Goal: Task Accomplishment & Management: Complete application form

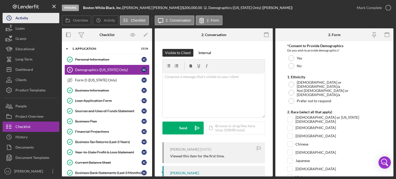
scroll to position [294, 0]
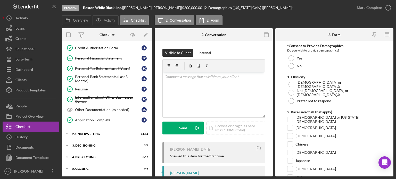
scroll to position [206, 0]
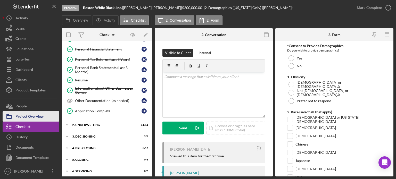
click at [27, 114] on div "Project Overview" at bounding box center [29, 117] width 28 height 12
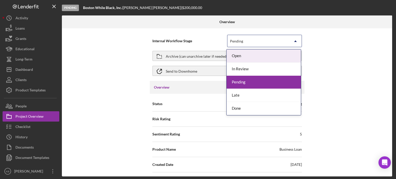
click at [298, 41] on icon "Icon/Dropdown Arrow" at bounding box center [295, 41] width 12 height 12
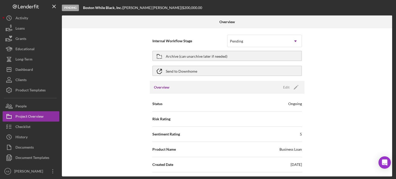
click at [370, 72] on div "Internal Workflow Stage Pending Icon/Dropdown Arrow Archive (can unarchive late…" at bounding box center [227, 102] width 330 height 148
drag, startPoint x: 390, startPoint y: 46, endPoint x: 389, endPoint y: 56, distance: 10.9
click at [389, 56] on div "Internal Workflow Stage Pending Icon/Dropdown Arrow Archive (can unarchive late…" at bounding box center [227, 102] width 330 height 148
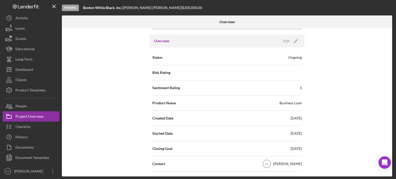
scroll to position [48, 0]
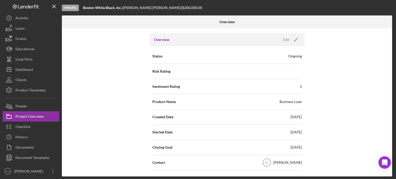
click at [280, 75] on div "Risk Rating" at bounding box center [226, 71] width 149 height 13
click at [280, 72] on div "Risk Rating" at bounding box center [226, 71] width 149 height 13
click at [194, 72] on div "Risk Rating" at bounding box center [226, 71] width 149 height 13
click at [283, 41] on div "Edit" at bounding box center [286, 40] width 6 height 8
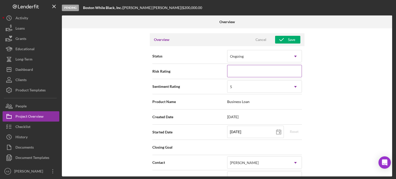
click at [293, 72] on input at bounding box center [264, 71] width 75 height 12
click at [358, 82] on div "Internal Workflow Stage Pending Icon/Dropdown Arrow Archive (can unarchive late…" at bounding box center [227, 102] width 330 height 148
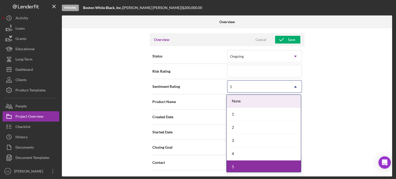
click at [295, 87] on icon "Icon/Dropdown Arrow" at bounding box center [295, 87] width 12 height 12
type textarea "Hello, Don't forget to log in to see the progress of your loan"
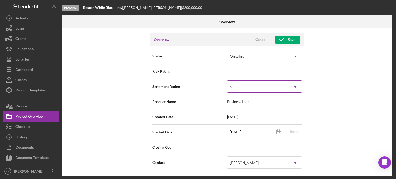
click at [295, 87] on icon "Icon/Dropdown Arrow" at bounding box center [295, 87] width 12 height 12
click at [341, 87] on div "Internal Workflow Stage Pending Icon/Dropdown Arrow Archive (can unarchive late…" at bounding box center [227, 102] width 330 height 148
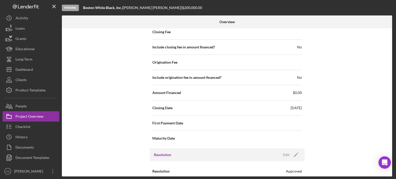
scroll to position [623, 0]
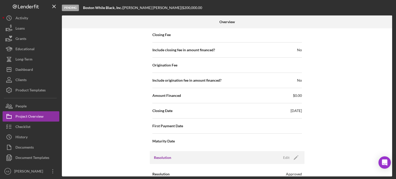
click at [291, 108] on span "[DATE]" at bounding box center [295, 110] width 11 height 5
click at [290, 109] on span "[DATE]" at bounding box center [295, 110] width 11 height 5
drag, startPoint x: 393, startPoint y: 125, endPoint x: 391, endPoint y: 130, distance: 4.8
click at [391, 130] on div "Overview Internal Workflow Stage Pending Icon/Dropdown Arrow Archive (can unarc…" at bounding box center [227, 95] width 331 height 161
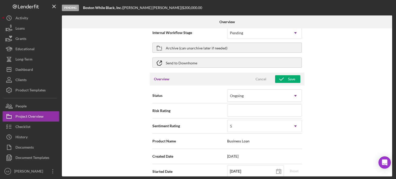
scroll to position [0, 0]
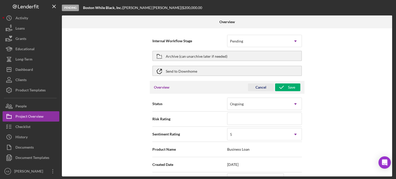
click at [256, 88] on div "Cancel" at bounding box center [260, 88] width 11 height 8
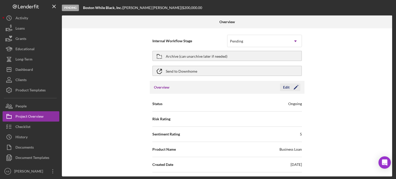
click at [294, 90] on icon "Icon/Edit" at bounding box center [295, 87] width 13 height 13
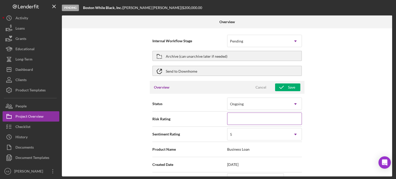
click at [248, 116] on input at bounding box center [264, 119] width 75 height 12
type input "3"
type textarea "Hello, Don't forget to log in to see the progress of your loan"
type input "3."
type textarea "Hello, Don't forget to log in to see the progress of your loan"
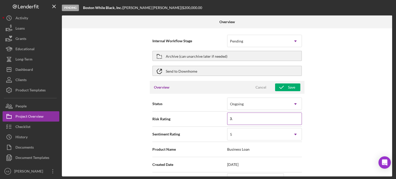
type input "3.1"
type textarea "Hello, Don't forget to log in to see the progress of your loan"
type input "3.1"
click at [325, 125] on div "Internal Workflow Stage Pending Icon/Dropdown Arrow Archive (can unarchive late…" at bounding box center [227, 102] width 330 height 148
click at [284, 89] on icon "button" at bounding box center [281, 87] width 13 height 13
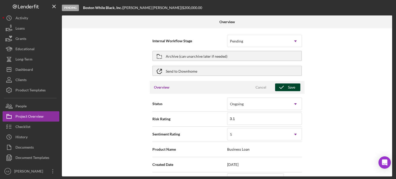
type textarea "Hello, Don't forget to log in to see the progress of your loan"
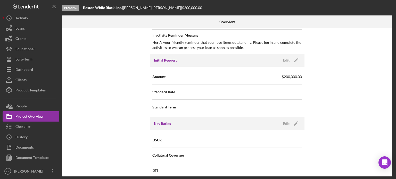
scroll to position [269, 0]
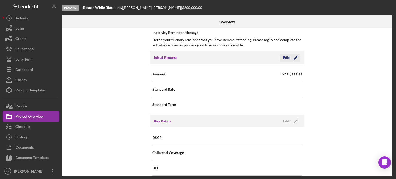
click at [295, 55] on icon "Icon/Edit" at bounding box center [295, 57] width 13 height 13
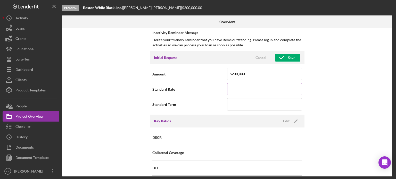
click at [266, 89] on input at bounding box center [264, 89] width 75 height 12
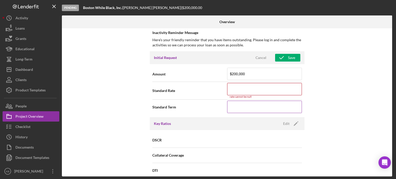
click at [254, 106] on input at bounding box center [264, 107] width 75 height 12
click at [242, 87] on input at bounding box center [264, 89] width 75 height 12
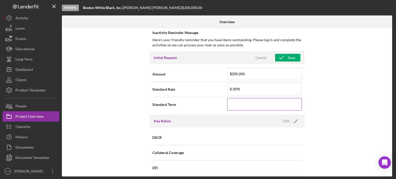
type input "8.500%"
click at [234, 101] on input at bounding box center [264, 104] width 75 height 12
type input "60"
click at [360, 112] on div "Internal Workflow Stage Pending Icon/Dropdown Arrow Archive (can unarchive late…" at bounding box center [227, 102] width 330 height 148
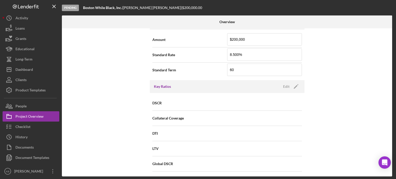
scroll to position [168, 0]
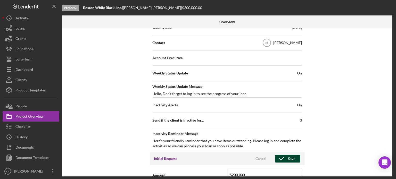
click at [286, 160] on icon "button" at bounding box center [281, 158] width 13 height 13
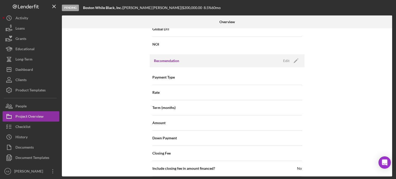
scroll to position [480, 0]
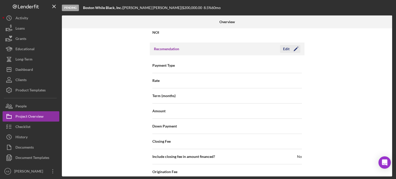
click at [287, 47] on div "Edit" at bounding box center [286, 49] width 6 height 8
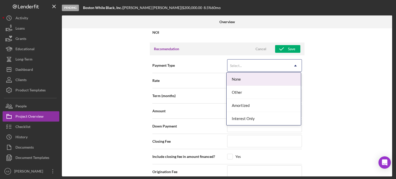
click at [291, 66] on icon "Icon/Dropdown Arrow" at bounding box center [295, 66] width 12 height 12
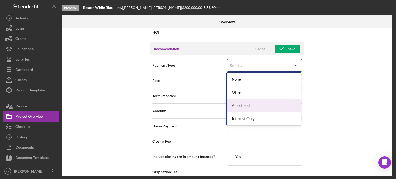
click at [241, 103] on div "Amortized" at bounding box center [264, 105] width 74 height 13
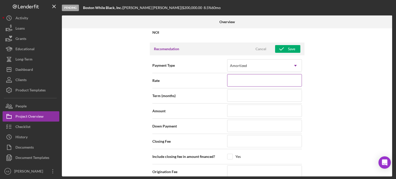
click at [266, 81] on input at bounding box center [264, 80] width 75 height 12
type input "8%"
type input "8.%"
type input "8.5%"
type input "8.50%"
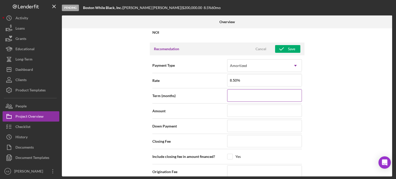
type input "8.500%"
click at [256, 91] on input at bounding box center [264, 95] width 75 height 12
type input "6"
type input "60"
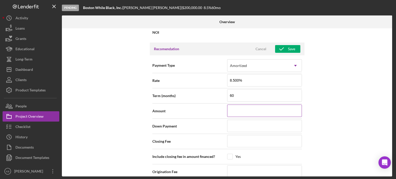
click at [236, 114] on input at bounding box center [264, 111] width 75 height 12
type input "$2"
type input "$20"
type input "$200"
type input "$2,000"
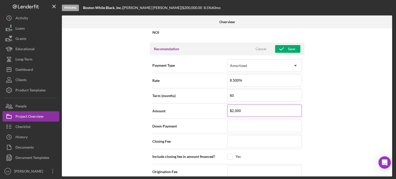
type input "$20,000"
type input "$200,000"
click at [238, 123] on input at bounding box center [264, 126] width 75 height 12
click at [239, 138] on input at bounding box center [264, 141] width 75 height 12
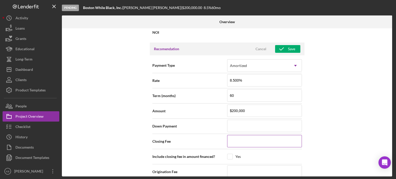
type input "$2"
type input "$21"
type input "$219"
type input "$2,196"
type input "$21,963"
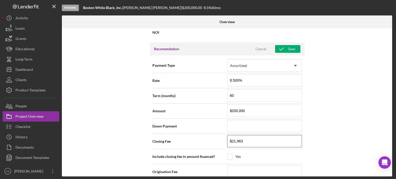
type input "$219,635"
type input "$21,963"
type input "$2,196"
type input "$219"
type input "$21"
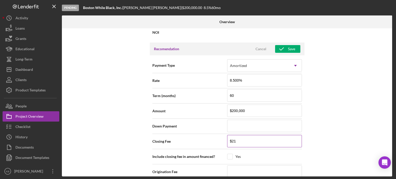
type input "$219"
type input "$2,196"
type input "$21,963"
type input "$219,635"
type input "$21,963"
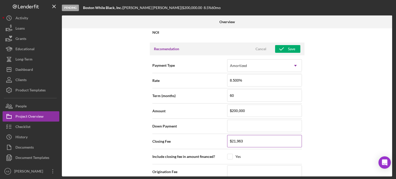
type input "$2,196"
type input "$219"
type input "$21"
type input "$2"
type input "$21"
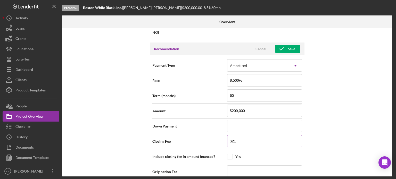
type input "$219"
type input "$2,196"
type input "$21,963"
type input "$219,635"
drag, startPoint x: 261, startPoint y: 141, endPoint x: 229, endPoint y: 139, distance: 32.0
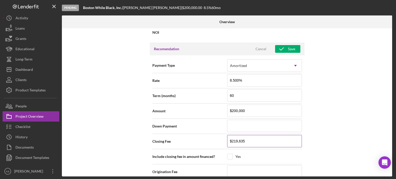
click at [229, 139] on input "$219,635" at bounding box center [264, 141] width 75 height 12
type input "$2"
click at [313, 153] on div "Internal Workflow Stage Pending Icon/Dropdown Arrow Archive (can unarchive late…" at bounding box center [227, 102] width 330 height 148
click at [239, 171] on input at bounding box center [264, 171] width 75 height 12
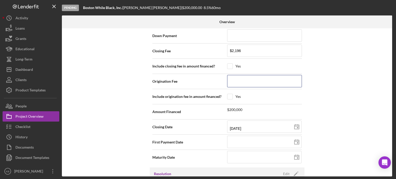
scroll to position [565, 0]
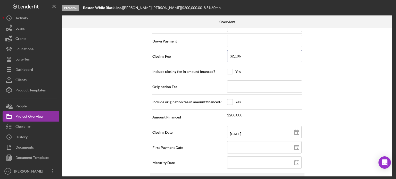
drag, startPoint x: 243, startPoint y: 54, endPoint x: 212, endPoint y: 53, distance: 31.7
click at [212, 53] on div "Closing Fee $2,196" at bounding box center [226, 56] width 149 height 13
click at [296, 130] on line at bounding box center [296, 130] width 0 height 1
click at [254, 145] on input at bounding box center [264, 147] width 74 height 12
click at [295, 146] on polygon at bounding box center [296, 148] width 5 height 4
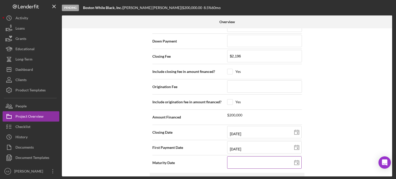
click at [296, 163] on icon at bounding box center [296, 162] width 13 height 13
click at [261, 161] on input at bounding box center [264, 162] width 74 height 12
click at [341, 154] on div "Internal Workflow Stage Pending Icon/Dropdown Arrow Archive (can unarchive late…" at bounding box center [227, 102] width 330 height 148
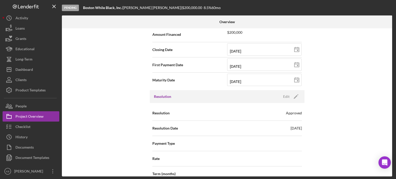
scroll to position [644, 0]
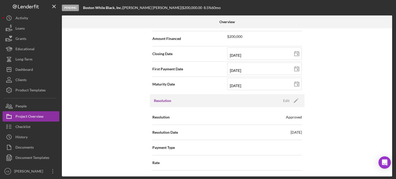
drag, startPoint x: 392, startPoint y: 134, endPoint x: 392, endPoint y: 137, distance: 3.6
click at [392, 137] on div "Overview Internal Workflow Stage Pending Icon/Dropdown Arrow Archive (can unarc…" at bounding box center [227, 95] width 331 height 161
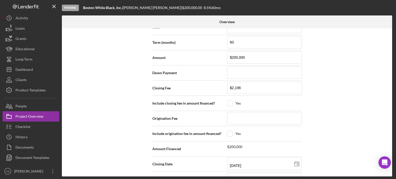
scroll to position [532, 0]
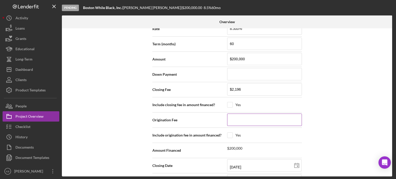
click at [245, 118] on input at bounding box center [264, 120] width 75 height 12
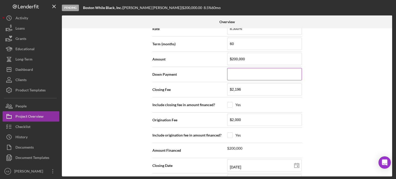
click at [245, 71] on input at bounding box center [264, 74] width 75 height 12
drag, startPoint x: 241, startPoint y: 89, endPoint x: 221, endPoint y: 86, distance: 20.8
click at [221, 86] on div "Closing Fee $2,196" at bounding box center [226, 89] width 149 height 13
click at [349, 107] on div "Internal Workflow Stage Pending Icon/Dropdown Arrow Archive (can unarchive late…" at bounding box center [227, 102] width 330 height 148
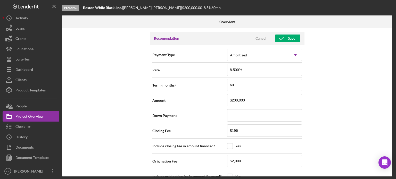
scroll to position [473, 0]
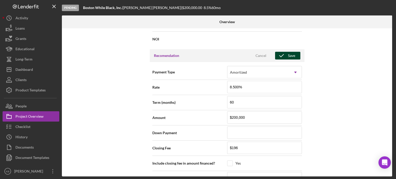
click at [288, 53] on div "Save" at bounding box center [291, 56] width 7 height 8
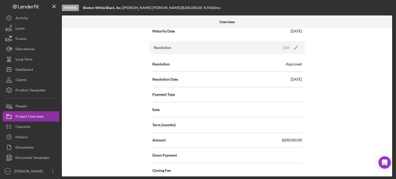
scroll to position [701, 0]
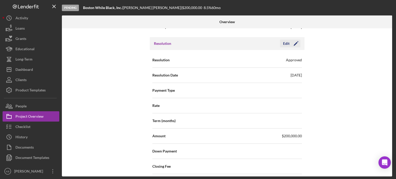
click at [294, 42] on polygon "button" at bounding box center [296, 44] width 4 height 4
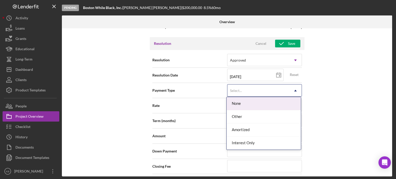
click at [265, 90] on div "Select..." at bounding box center [258, 91] width 62 height 12
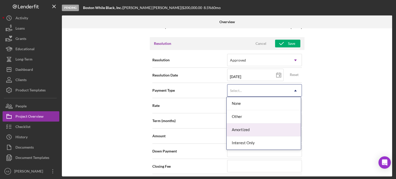
click at [249, 128] on div "Amortized" at bounding box center [264, 129] width 74 height 13
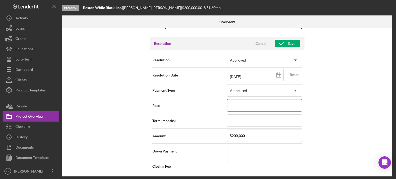
click at [249, 105] on input at bounding box center [264, 105] width 75 height 12
click at [235, 121] on input at bounding box center [264, 120] width 75 height 12
click at [243, 146] on input at bounding box center [264, 151] width 75 height 12
click at [240, 163] on input at bounding box center [264, 166] width 75 height 12
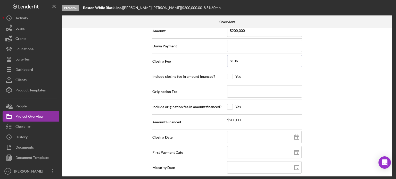
scroll to position [807, 0]
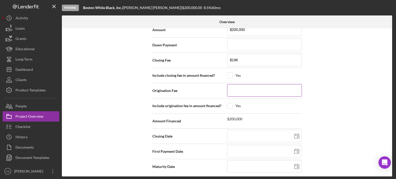
click at [246, 87] on input at bounding box center [264, 90] width 75 height 12
click at [243, 132] on input at bounding box center [264, 136] width 74 height 12
click at [296, 136] on line at bounding box center [296, 136] width 5 height 0
click at [278, 147] on input at bounding box center [264, 151] width 74 height 12
click at [294, 149] on icon at bounding box center [296, 151] width 13 height 13
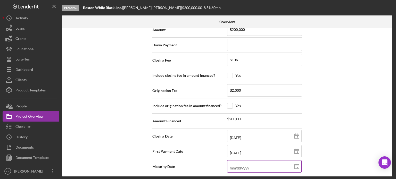
click at [279, 164] on input at bounding box center [264, 166] width 74 height 12
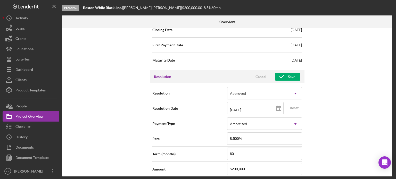
scroll to position [664, 0]
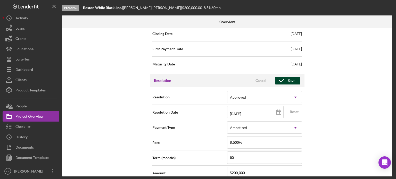
click at [289, 78] on div "Save" at bounding box center [291, 81] width 7 height 8
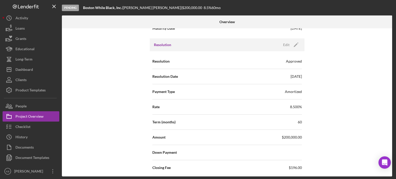
scroll to position [685, 0]
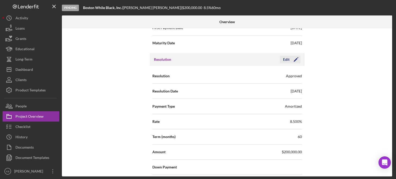
click at [281, 56] on button "Edit Icon/Edit" at bounding box center [290, 60] width 20 height 8
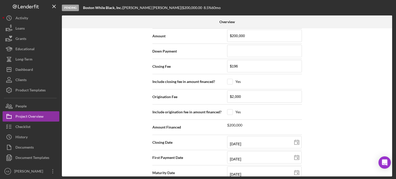
scroll to position [802, 0]
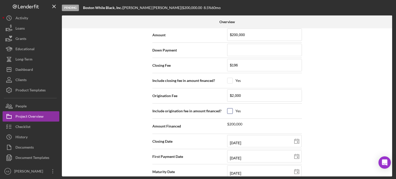
click at [229, 109] on input "checkbox" at bounding box center [229, 111] width 5 height 5
click at [227, 78] on input "checkbox" at bounding box center [229, 80] width 5 height 5
drag, startPoint x: 390, startPoint y: 157, endPoint x: 387, endPoint y: 126, distance: 30.8
click at [387, 126] on body "Pending Boston While Black, Inc. | [PERSON_NAME] | $200,000.00 8.5 % 60 mo Over…" at bounding box center [198, 89] width 396 height 179
click at [229, 79] on input "checkbox" at bounding box center [229, 80] width 5 height 5
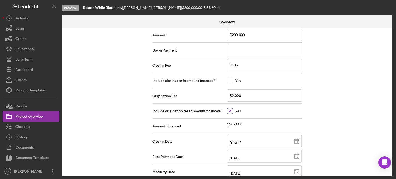
click at [228, 109] on input "checkbox" at bounding box center [229, 111] width 5 height 5
drag, startPoint x: 392, startPoint y: 155, endPoint x: 392, endPoint y: 160, distance: 4.9
click at [392, 160] on div "Overview Internal Workflow Stage Pending Icon/Dropdown Arrow Archive (can unarc…" at bounding box center [227, 95] width 331 height 161
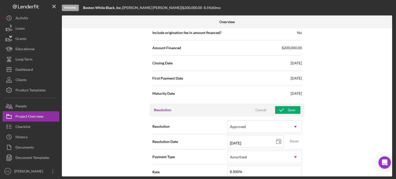
scroll to position [637, 0]
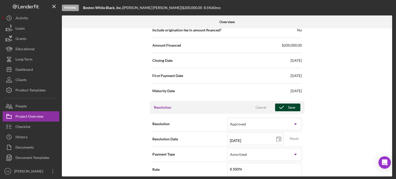
click at [291, 107] on div "Save" at bounding box center [291, 108] width 7 height 8
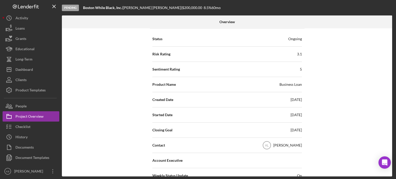
scroll to position [0, 0]
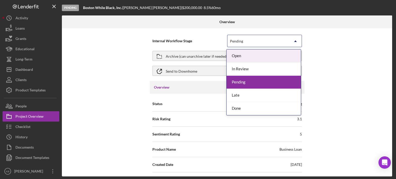
click at [295, 43] on icon "Icon/Dropdown Arrow" at bounding box center [295, 41] width 12 height 12
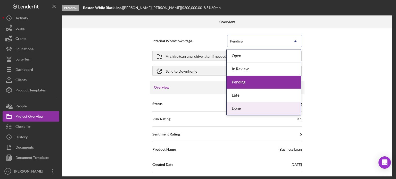
click at [236, 108] on div "Done" at bounding box center [264, 108] width 74 height 13
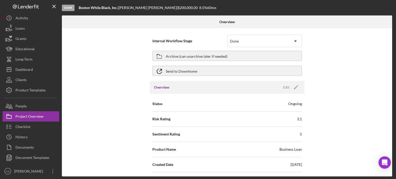
scroll to position [30, 0]
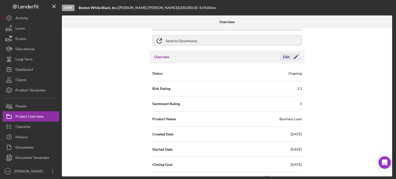
click at [289, 56] on icon "Icon/Edit" at bounding box center [295, 57] width 13 height 13
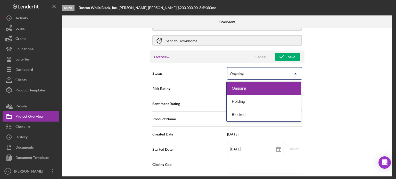
click at [295, 72] on icon "Icon/Dropdown Arrow" at bounding box center [295, 74] width 12 height 12
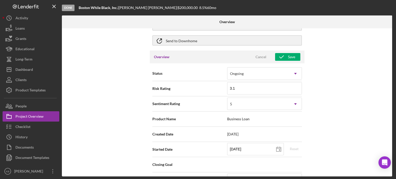
click at [329, 77] on div "Internal Workflow Stage Done Icon/Dropdown Arrow Archive (can unarchive later i…" at bounding box center [227, 102] width 330 height 148
click at [261, 56] on div "Cancel" at bounding box center [260, 57] width 11 height 8
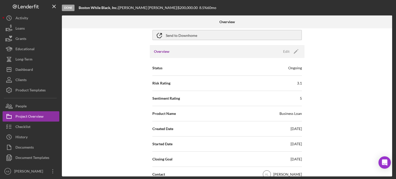
scroll to position [33, 0]
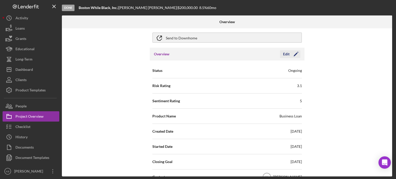
click at [287, 54] on div "Edit" at bounding box center [286, 54] width 6 height 8
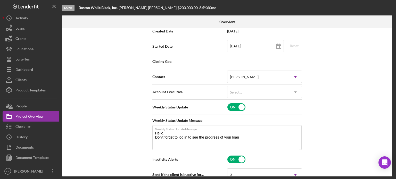
scroll to position [129, 0]
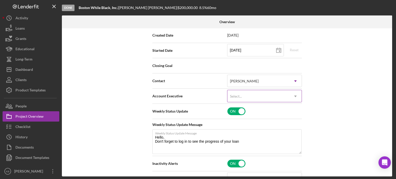
click at [294, 93] on icon "Icon/Dropdown Arrow" at bounding box center [295, 96] width 12 height 12
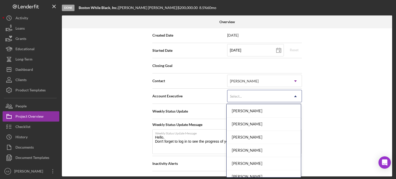
scroll to position [23, 0]
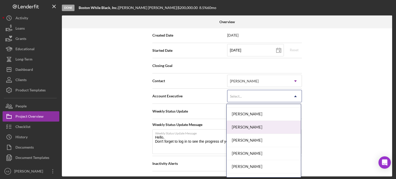
click at [247, 129] on div "[PERSON_NAME]" at bounding box center [264, 127] width 74 height 13
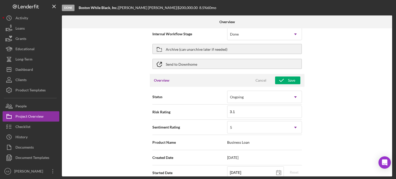
scroll to position [0, 0]
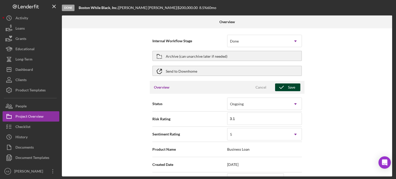
click at [291, 86] on div "Save" at bounding box center [291, 88] width 7 height 8
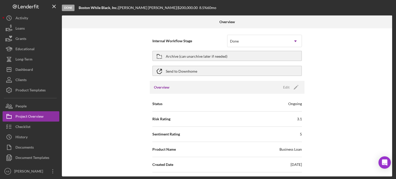
drag, startPoint x: 392, startPoint y: 44, endPoint x: 390, endPoint y: 47, distance: 2.9
click at [390, 47] on div "Internal Workflow Stage Done Icon/Dropdown Arrow Archive (can unarchive later i…" at bounding box center [227, 102] width 330 height 148
click at [22, 137] on div "History" at bounding box center [21, 138] width 12 height 12
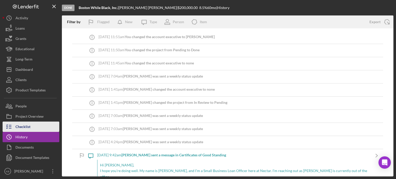
click at [26, 126] on div "Checklist" at bounding box center [22, 128] width 15 height 12
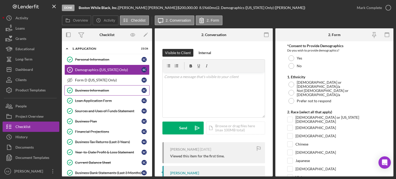
click at [101, 90] on div "Business Information" at bounding box center [108, 90] width 66 height 4
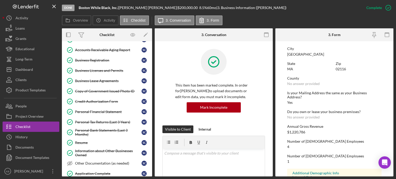
scroll to position [143, 0]
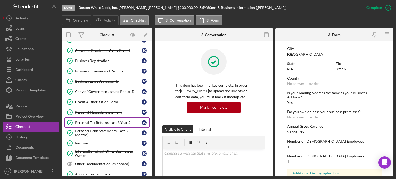
click at [89, 121] on div "Personal Tax Returns (Last 3 Years)" at bounding box center [108, 123] width 66 height 4
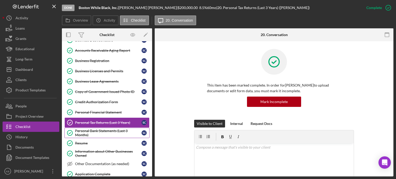
click at [92, 130] on div "Personal Bank Statements (Last 3 Months)" at bounding box center [108, 133] width 66 height 8
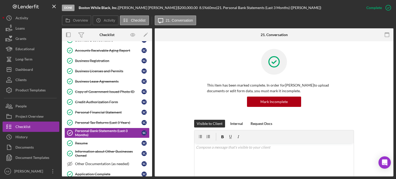
drag, startPoint x: 151, startPoint y: 116, endPoint x: 151, endPoint y: 104, distance: 12.6
click at [151, 104] on div "Icon/Expander 1. Application 23 / 26 Personal Information Personal Information …" at bounding box center [107, 108] width 90 height 135
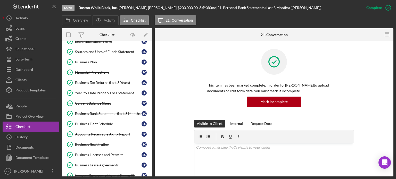
scroll to position [59, 0]
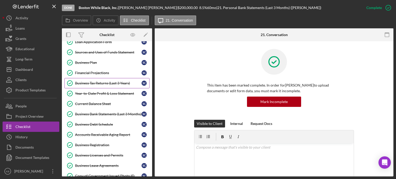
click at [112, 82] on div "Business Tax Returns (Last 3 Years)" at bounding box center [108, 83] width 66 height 4
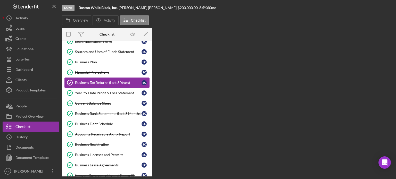
click at [112, 82] on div "Business Tax Returns (Last 3 Years)" at bounding box center [108, 83] width 66 height 4
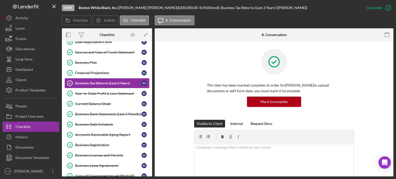
drag, startPoint x: 391, startPoint y: 67, endPoint x: 392, endPoint y: 69, distance: 2.6
click at [393, 71] on div "Business Tax Returns (Last 3 Years) Business Tax Returns (Last 3 Years) This it…" at bounding box center [274, 108] width 239 height 135
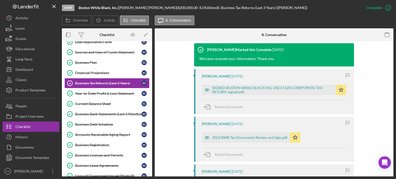
scroll to position [170, 0]
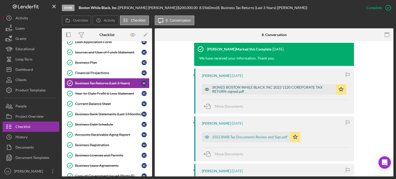
click at [255, 87] on div "SIGNED BOSTON WHILE BLACK INC 2023 1120 COREPORATE TAX RETURN-signed.pdf" at bounding box center [272, 89] width 121 height 8
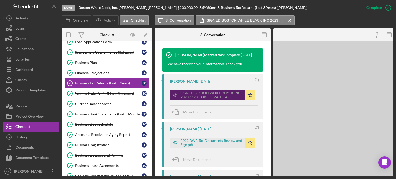
scroll to position [176, 0]
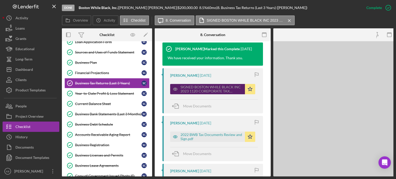
click at [255, 87] on div "SIGNED BOSTON WHILE BLACK INC 2023 1120 COREPORATE TAX RETURN-signed.pdf Icon/S…" at bounding box center [214, 87] width 88 height 13
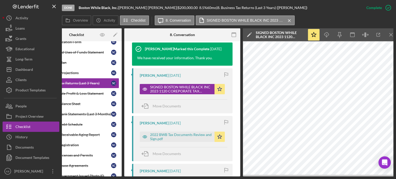
scroll to position [0, 34]
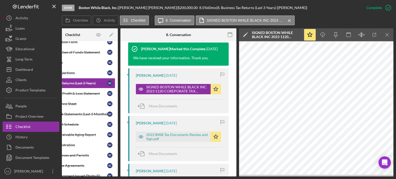
click at [116, 76] on div "Overview Internal Workflow Stage Done Icon/Dropdown Arrow Archive (can unarchiv…" at bounding box center [227, 102] width 331 height 148
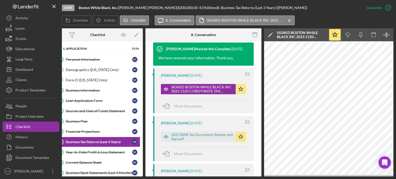
scroll to position [0, 0]
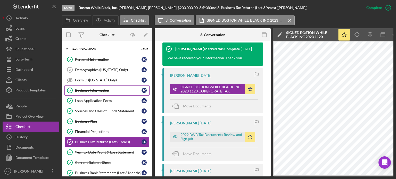
click at [87, 89] on div "Business Information" at bounding box center [108, 90] width 66 height 4
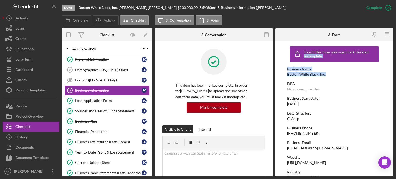
drag, startPoint x: 392, startPoint y: 53, endPoint x: 396, endPoint y: 72, distance: 19.8
click at [396, 72] on html "Done Boston While Black, Inc. | [PERSON_NAME] | $200,000.00 8.5 % 60 mo | 3. Bu…" at bounding box center [198, 89] width 396 height 179
click at [88, 101] on div "Loan Application Form" at bounding box center [108, 101] width 66 height 4
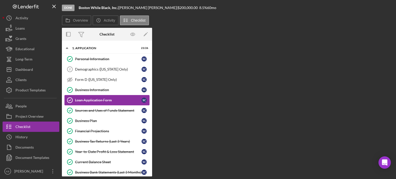
click at [88, 101] on div "Loan Application Form" at bounding box center [108, 100] width 66 height 4
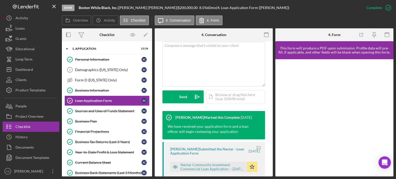
scroll to position [119, 0]
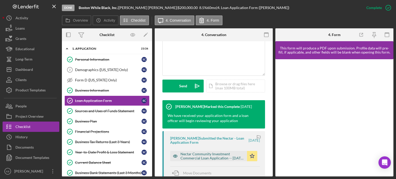
click at [215, 155] on div "Nectar Community Investment Commercial Loan Application -- [DATE] 11_45pm.pdf" at bounding box center [212, 156] width 64 height 8
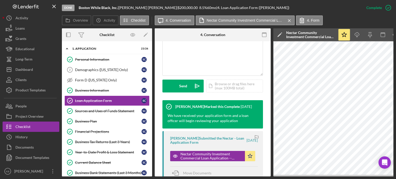
drag, startPoint x: 274, startPoint y: 177, endPoint x: 283, endPoint y: 175, distance: 9.7
click at [283, 175] on div "Done Boston While Black, Inc. | [PERSON_NAME] | $200,000.00 8.5 % 60 mo | 4. Lo…" at bounding box center [198, 89] width 396 height 179
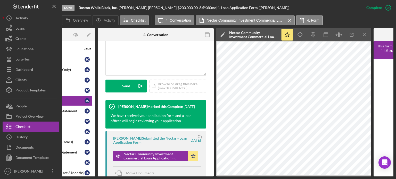
scroll to position [0, 57]
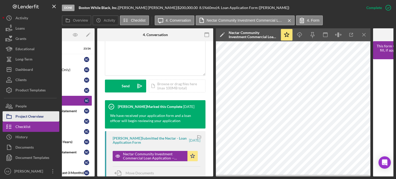
click at [26, 115] on div "Project Overview" at bounding box center [29, 117] width 28 height 12
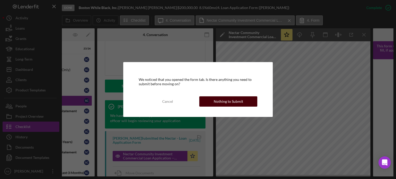
click at [214, 104] on div "Nothing to Submit" at bounding box center [228, 101] width 29 height 10
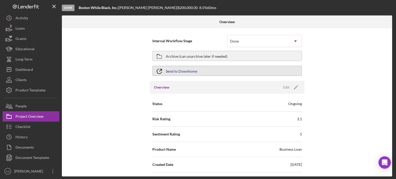
click at [179, 71] on div "Send to Downhome" at bounding box center [181, 70] width 31 height 9
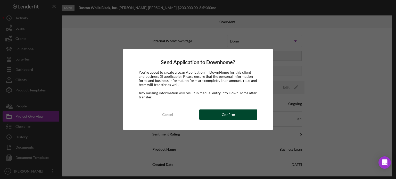
click at [226, 115] on div "Confirm" at bounding box center [228, 115] width 13 height 10
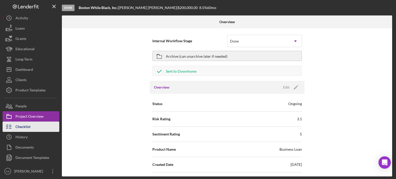
click at [17, 125] on div "Checklist" at bounding box center [22, 128] width 15 height 12
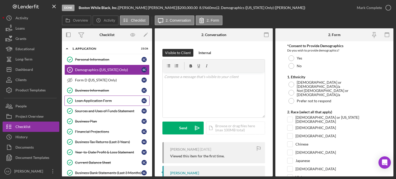
click at [102, 99] on div "Loan Application Form" at bounding box center [108, 101] width 66 height 4
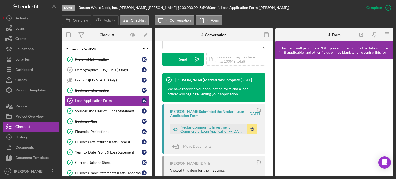
scroll to position [146, 0]
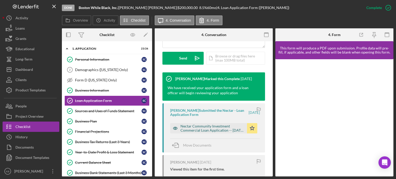
click at [213, 131] on div "Nectar Community Investment Commercial Loan Application -- [DATE] 11_45pm.pdf" at bounding box center [212, 128] width 64 height 8
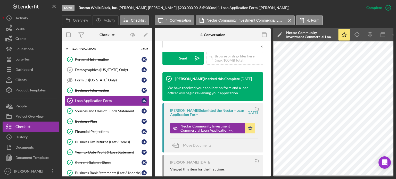
drag, startPoint x: 276, startPoint y: 177, endPoint x: 284, endPoint y: 175, distance: 7.9
click at [284, 175] on div "Done Boston While Black, Inc. | [PERSON_NAME] | $200,000.00 8.5 % 60 mo | 4. Lo…" at bounding box center [198, 89] width 396 height 179
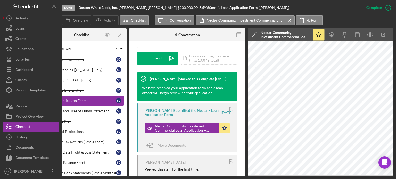
scroll to position [0, 0]
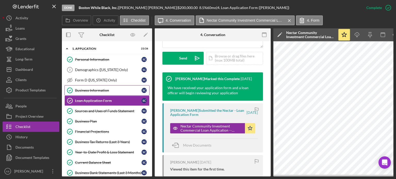
click at [95, 91] on div "Business Information" at bounding box center [108, 90] width 66 height 4
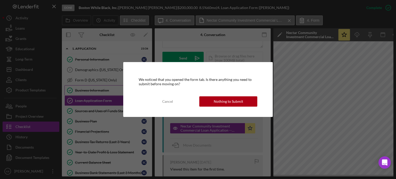
click at [95, 91] on div "We noticed that you opened the form tab. Is there anything you need to submit b…" at bounding box center [198, 89] width 396 height 179
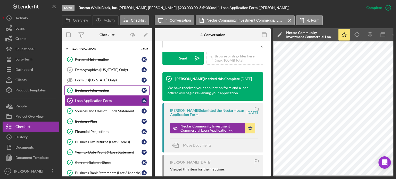
click at [99, 90] on div "Business Information" at bounding box center [108, 90] width 66 height 4
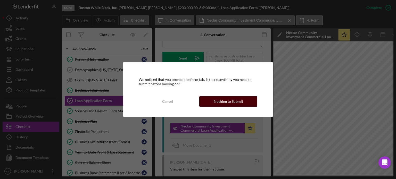
click at [235, 100] on div "Nothing to Submit" at bounding box center [228, 101] width 29 height 10
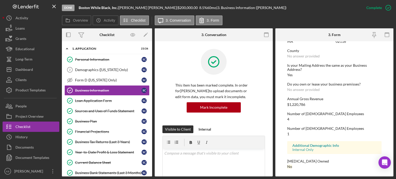
scroll to position [1, 0]
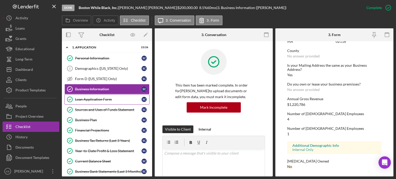
click at [101, 99] on div "Loan Application Form" at bounding box center [108, 99] width 66 height 4
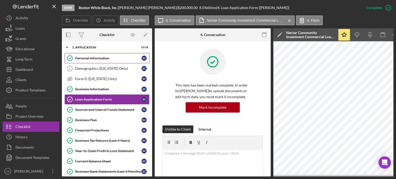
click at [92, 59] on div "Personal Information" at bounding box center [108, 58] width 66 height 4
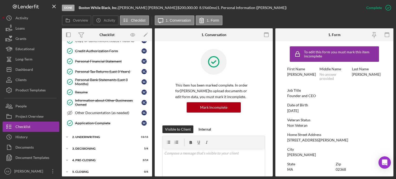
scroll to position [206, 0]
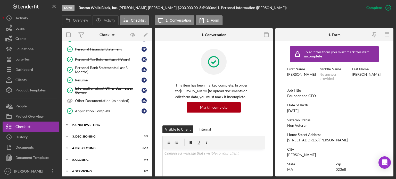
click at [66, 122] on icon "Icon/Expander" at bounding box center [67, 125] width 10 height 10
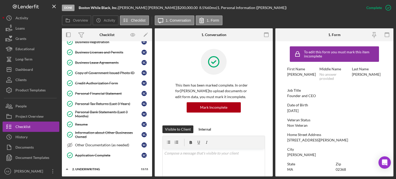
scroll to position [157, 0]
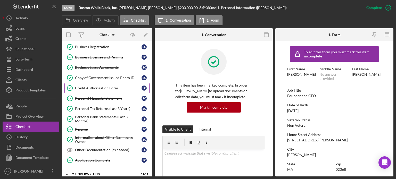
click at [92, 83] on link "Credit Authorization Form Credit Authorization Form S C" at bounding box center [106, 88] width 85 height 10
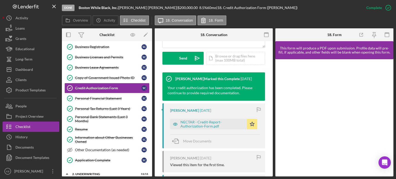
scroll to position [147, 0]
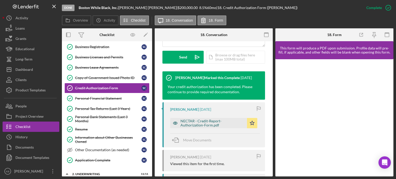
click at [203, 121] on div "NECTAR - Credit-Report-Authorization-Form.pdf" at bounding box center [212, 123] width 64 height 8
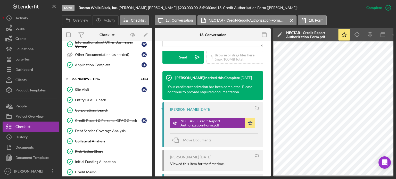
scroll to position [254, 0]
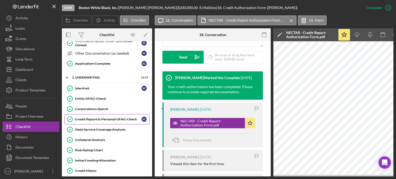
click at [92, 117] on div "Credit Report & Personal OFAC Check" at bounding box center [108, 119] width 66 height 4
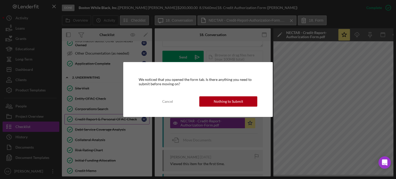
click at [92, 115] on div "We noticed that you opened the form tab. Is there anything you need to submit b…" at bounding box center [198, 89] width 396 height 179
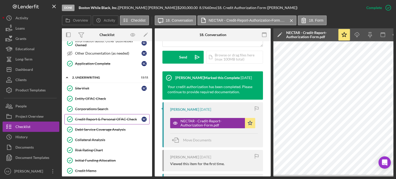
click at [92, 117] on div "Credit Report & Personal OFAC Check" at bounding box center [108, 119] width 66 height 4
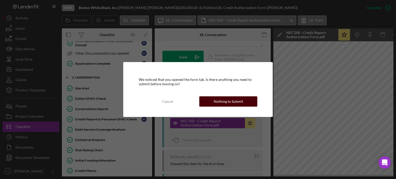
click at [234, 100] on div "Nothing to Submit" at bounding box center [228, 101] width 29 height 10
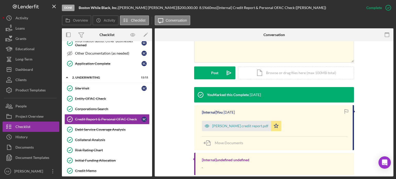
scroll to position [124, 0]
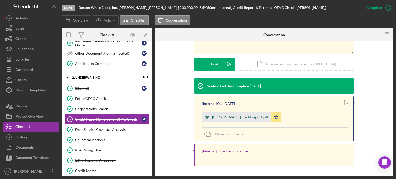
click at [238, 117] on div "[PERSON_NAME] credit report.pdf" at bounding box center [240, 117] width 56 height 4
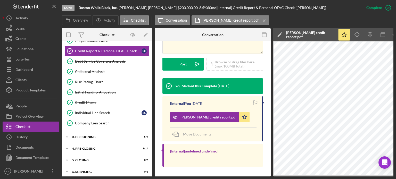
scroll to position [323, 0]
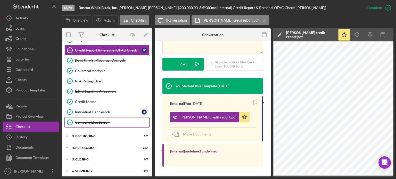
click at [91, 120] on div "Company Lien Search" at bounding box center [112, 122] width 74 height 4
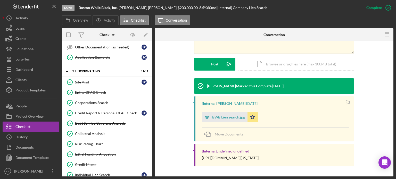
scroll to position [256, 0]
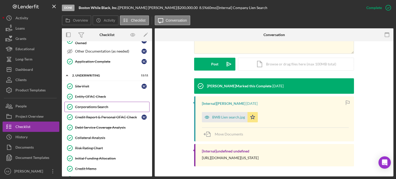
click at [93, 105] on div "Corporations Search" at bounding box center [112, 107] width 74 height 4
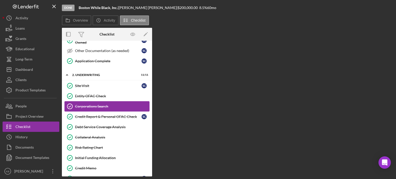
click at [93, 105] on link "Corporations Search Corporations Search" at bounding box center [106, 106] width 85 height 10
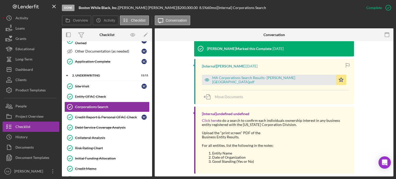
scroll to position [168, 0]
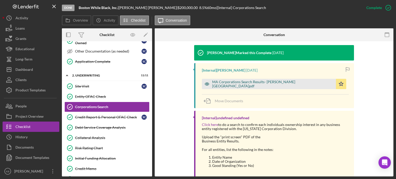
click at [238, 85] on div "MA Corporations Search Results- [PERSON_NAME][GEOGRAPHIC_DATA]pdf" at bounding box center [272, 84] width 121 height 8
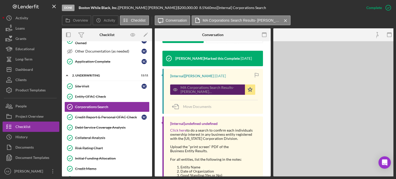
click at [238, 86] on div "MA Corporations Search Results- [PERSON_NAME][GEOGRAPHIC_DATA]pdf" at bounding box center [211, 90] width 62 height 8
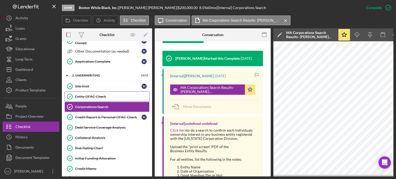
click at [89, 95] on div "Entity OFAC Check" at bounding box center [112, 97] width 74 height 4
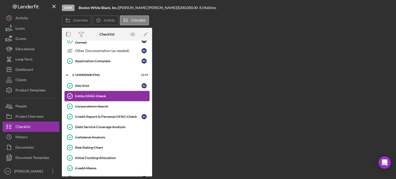
click at [89, 94] on div "Entity OFAC Check" at bounding box center [112, 96] width 74 height 4
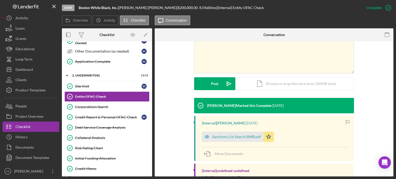
scroll to position [129, 0]
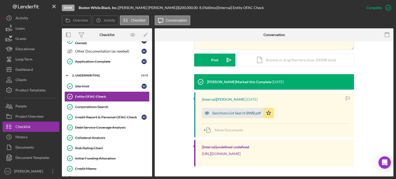
click at [222, 113] on div "Sanctions List Search BWB.pdf" at bounding box center [236, 113] width 49 height 4
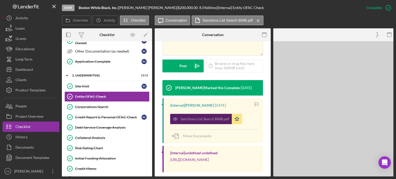
click at [222, 117] on div "Sanctions List Search BWB.pdf" at bounding box center [204, 119] width 49 height 4
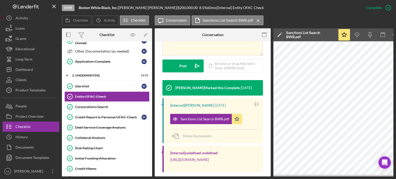
drag, startPoint x: 327, startPoint y: 177, endPoint x: 339, endPoint y: 177, distance: 12.6
click at [339, 177] on div "Done Boston While Black, Inc. | [PERSON_NAME] | $200,000.00 8.5 % 60 mo | [Inte…" at bounding box center [198, 89] width 396 height 179
drag, startPoint x: 339, startPoint y: 177, endPoint x: 350, endPoint y: 176, distance: 10.9
click at [95, 116] on div "Done Boston While Black, Inc. | [PERSON_NAME] | $200,000.00 8.5 % 60 mo | [Inte…" at bounding box center [198, 89] width 396 height 179
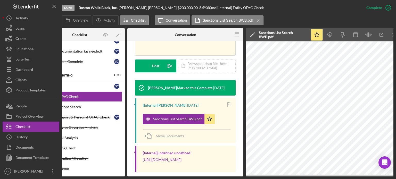
scroll to position [0, 34]
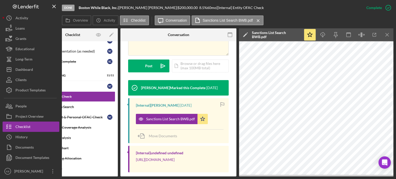
click at [203, 131] on div "Move Documents" at bounding box center [180, 136] width 88 height 14
click at [203, 146] on div "[Internal] undefined undefined [URL][DOMAIN_NAME]" at bounding box center [178, 159] width 101 height 27
drag, startPoint x: 286, startPoint y: 177, endPoint x: 260, endPoint y: 180, distance: 26.4
click at [260, 179] on html "Done Boston While Black, Inc. | [PERSON_NAME] | $200,000.00 8.5 % 60 mo | [Inte…" at bounding box center [198, 89] width 396 height 179
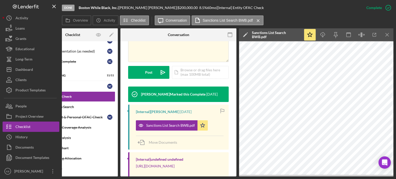
scroll to position [136, 0]
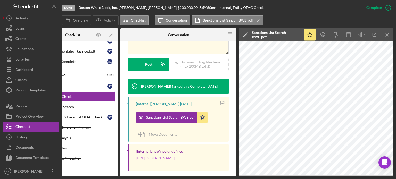
click at [170, 156] on link "[URL][DOMAIN_NAME]" at bounding box center [155, 158] width 39 height 4
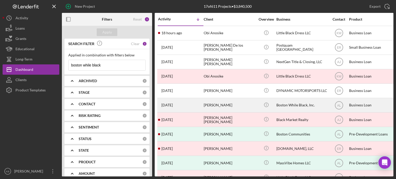
click at [289, 105] on div "Boston While Black, Inc." at bounding box center [302, 105] width 52 height 14
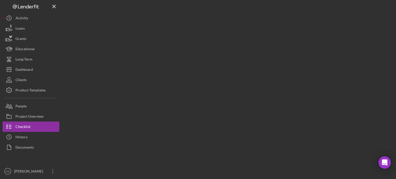
click at [289, 105] on div at bounding box center [227, 88] width 331 height 177
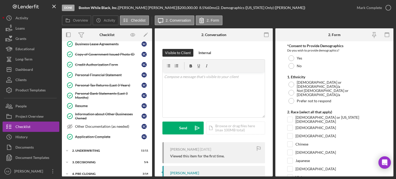
scroll to position [206, 0]
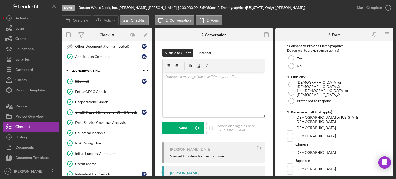
scroll to position [267, 0]
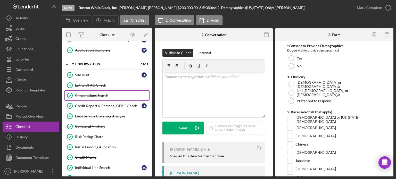
click at [90, 94] on div "Corporations Search" at bounding box center [112, 96] width 74 height 4
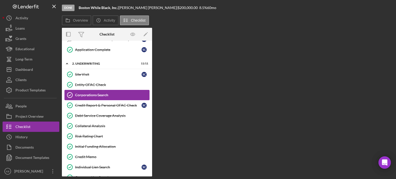
click at [90, 94] on div "Corporations Search" at bounding box center [112, 95] width 74 height 4
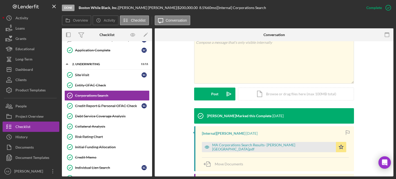
scroll to position [116, 0]
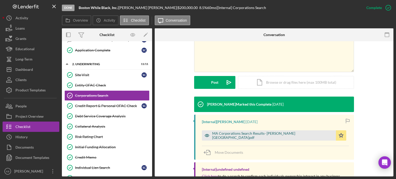
click at [253, 134] on div "MA Corporations Search Results- [PERSON_NAME][GEOGRAPHIC_DATA]pdf" at bounding box center [272, 135] width 121 height 8
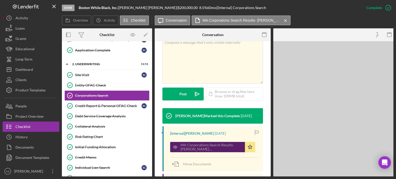
scroll to position [122, 0]
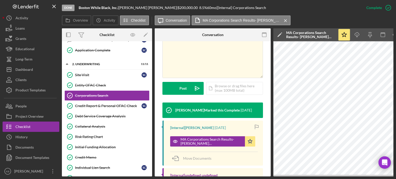
click at [249, 152] on div "Move Documents" at bounding box center [214, 159] width 88 height 14
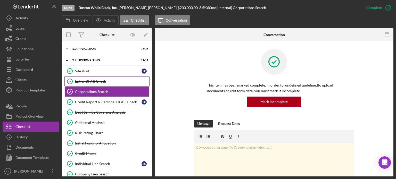
click at [102, 81] on div "Entity OFAC Check" at bounding box center [112, 81] width 74 height 4
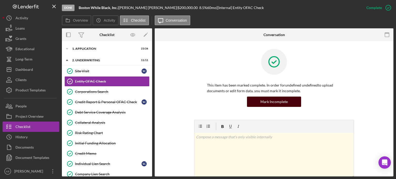
click at [275, 102] on div "Mark Incomplete" at bounding box center [273, 102] width 27 height 10
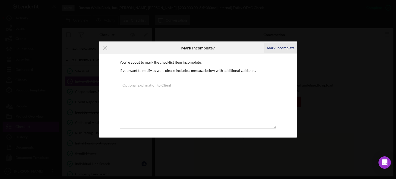
click at [281, 47] on div "Mark Incomplete" at bounding box center [281, 48] width 28 height 10
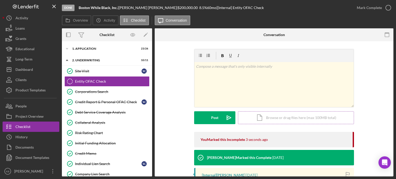
click at [278, 118] on div "Icon/Document Browse or drag files here (max 100MB total) Tap to choose files o…" at bounding box center [296, 117] width 116 height 13
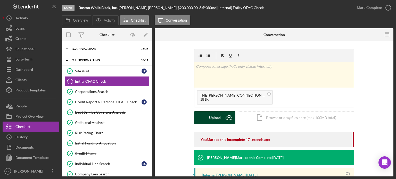
click at [215, 119] on div "Upload" at bounding box center [215, 117] width 12 height 13
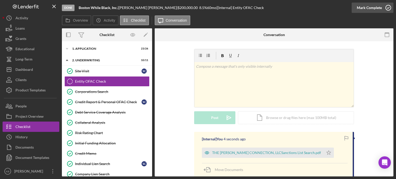
click at [371, 8] on div "Mark Complete" at bounding box center [369, 8] width 25 height 10
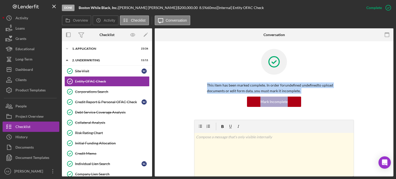
drag, startPoint x: 392, startPoint y: 80, endPoint x: 392, endPoint y: 97, distance: 16.8
click at [392, 97] on div "Entity OFAC Check Entity OFAC Check This item has been marked complete. In orde…" at bounding box center [274, 108] width 239 height 135
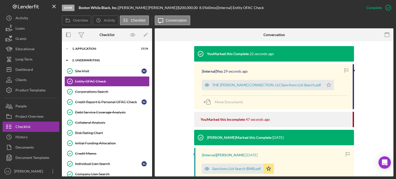
click at [85, 60] on div "2. Underwriting" at bounding box center [108, 60] width 73 height 3
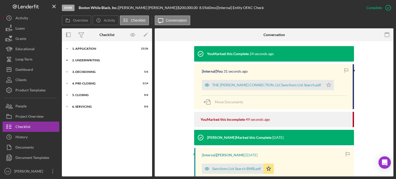
click at [74, 61] on div "2. Underwriting" at bounding box center [108, 60] width 73 height 3
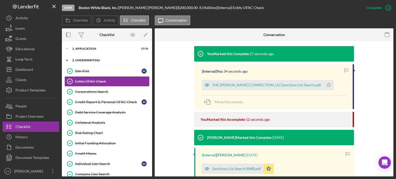
click at [83, 60] on div "2. Underwriting" at bounding box center [108, 60] width 73 height 3
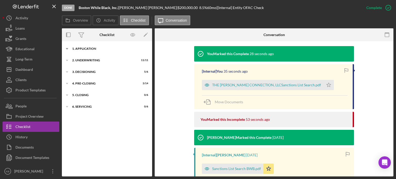
click at [83, 49] on div "1. Application" at bounding box center [108, 48] width 73 height 3
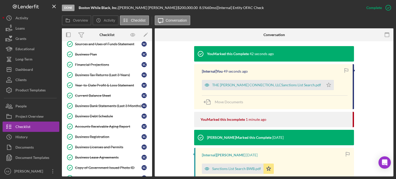
scroll to position [65, 0]
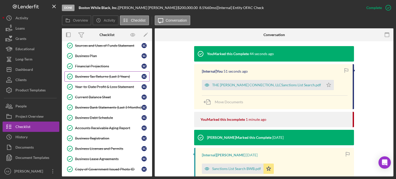
click at [94, 73] on link "Business Tax Returns (Last 3 Years) Business Tax Returns (Last 3 Years) S C" at bounding box center [106, 76] width 85 height 10
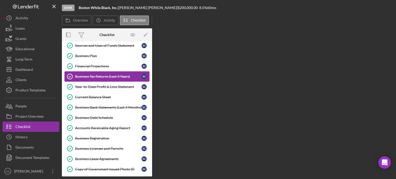
click at [94, 73] on link "Business Tax Returns (Last 3 Years) Business Tax Returns (Last 3 Years) S C" at bounding box center [106, 76] width 85 height 10
